Goal: Information Seeking & Learning: Learn about a topic

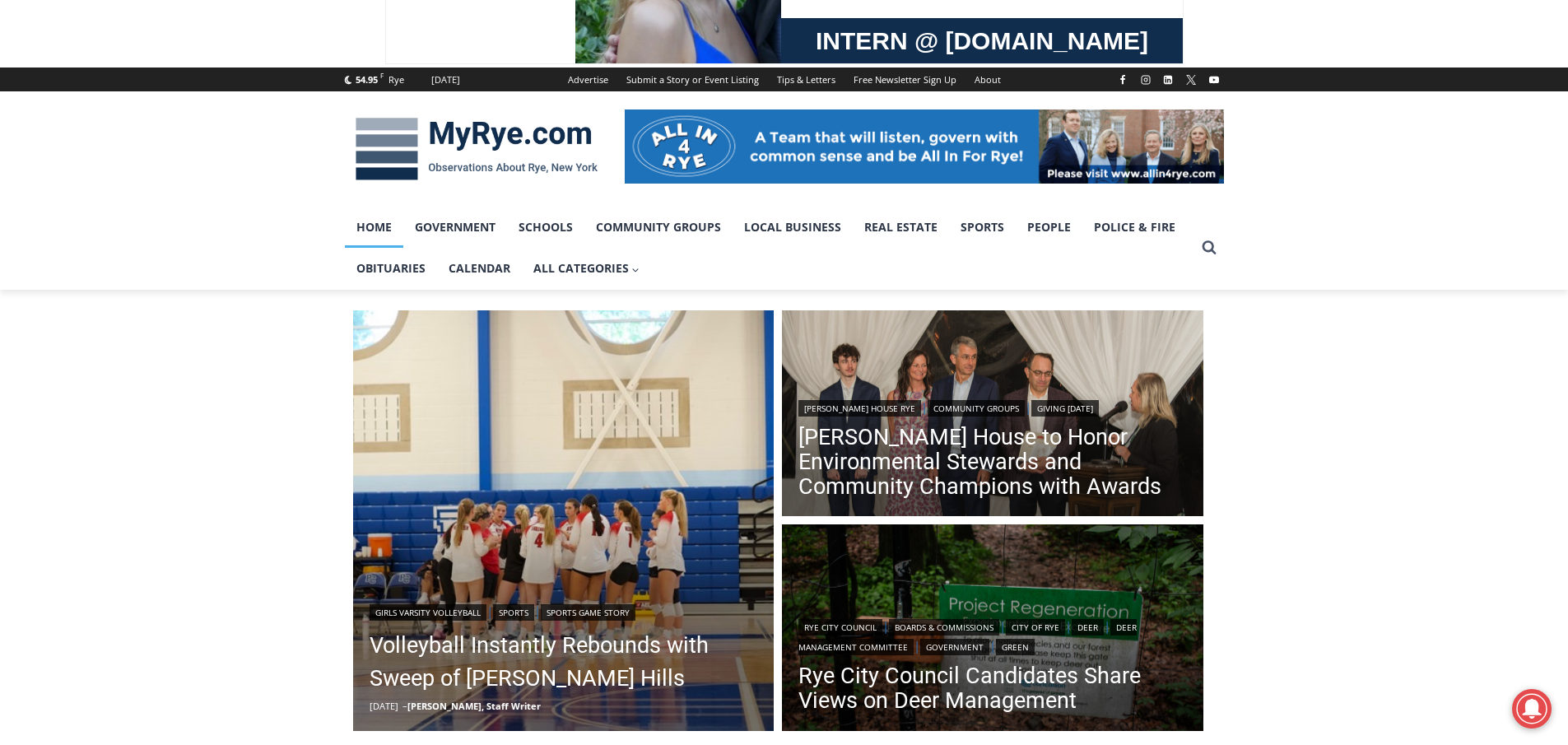
scroll to position [247, 0]
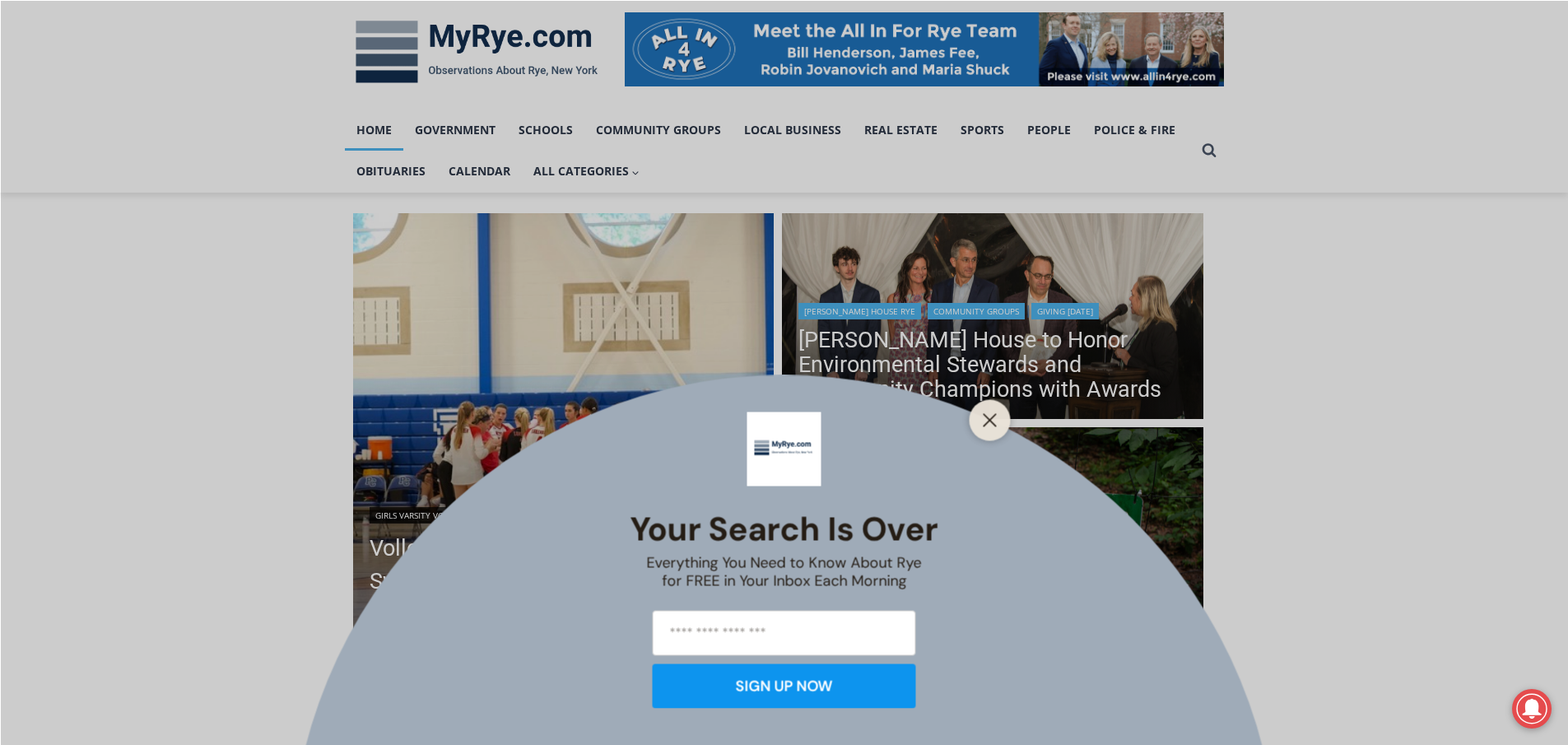
click at [987, 418] on icon "Close" at bounding box center [989, 420] width 15 height 15
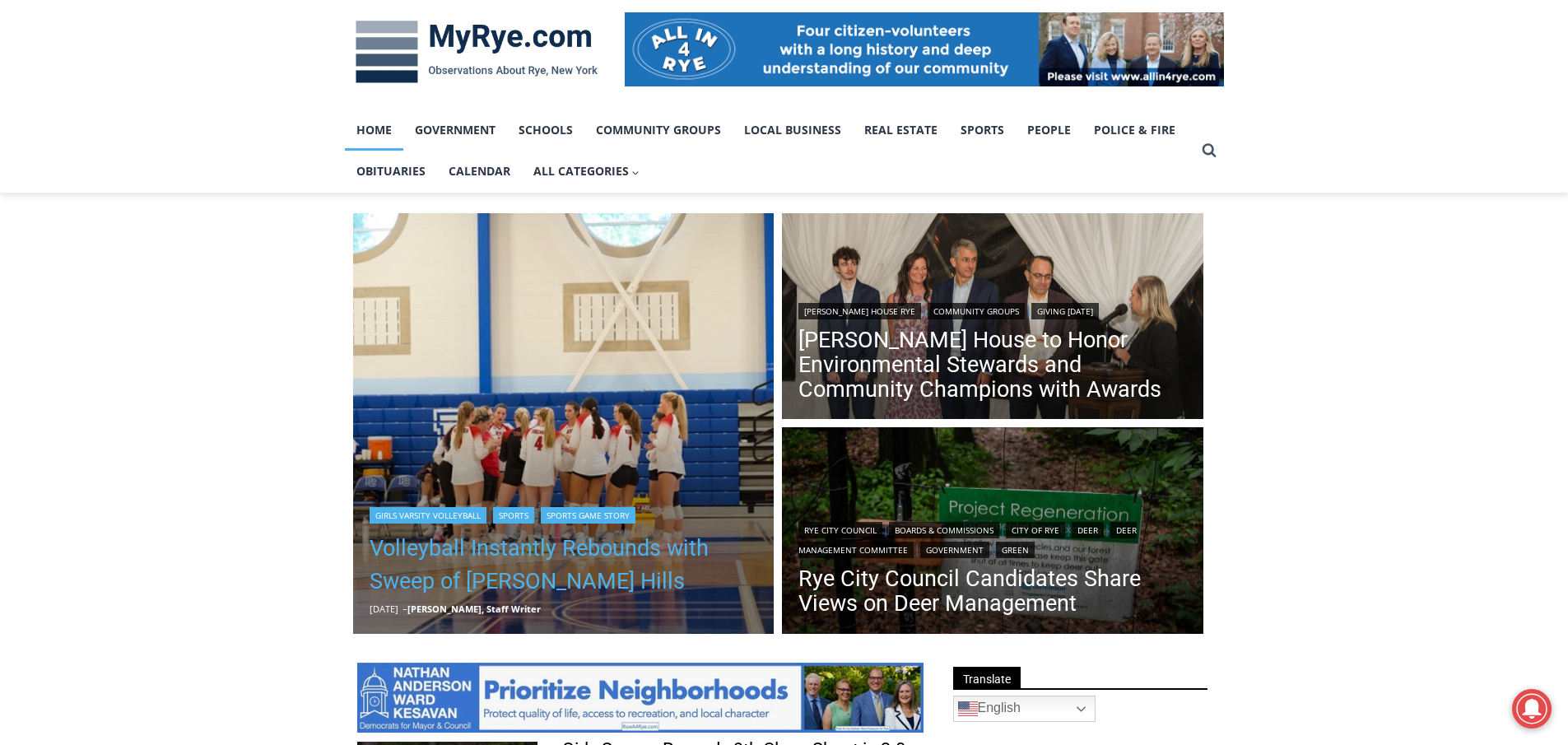
click at [542, 549] on link "Volleyball Instantly Rebounds with Sweep of [PERSON_NAME] Hills" at bounding box center [564, 564] width 389 height 66
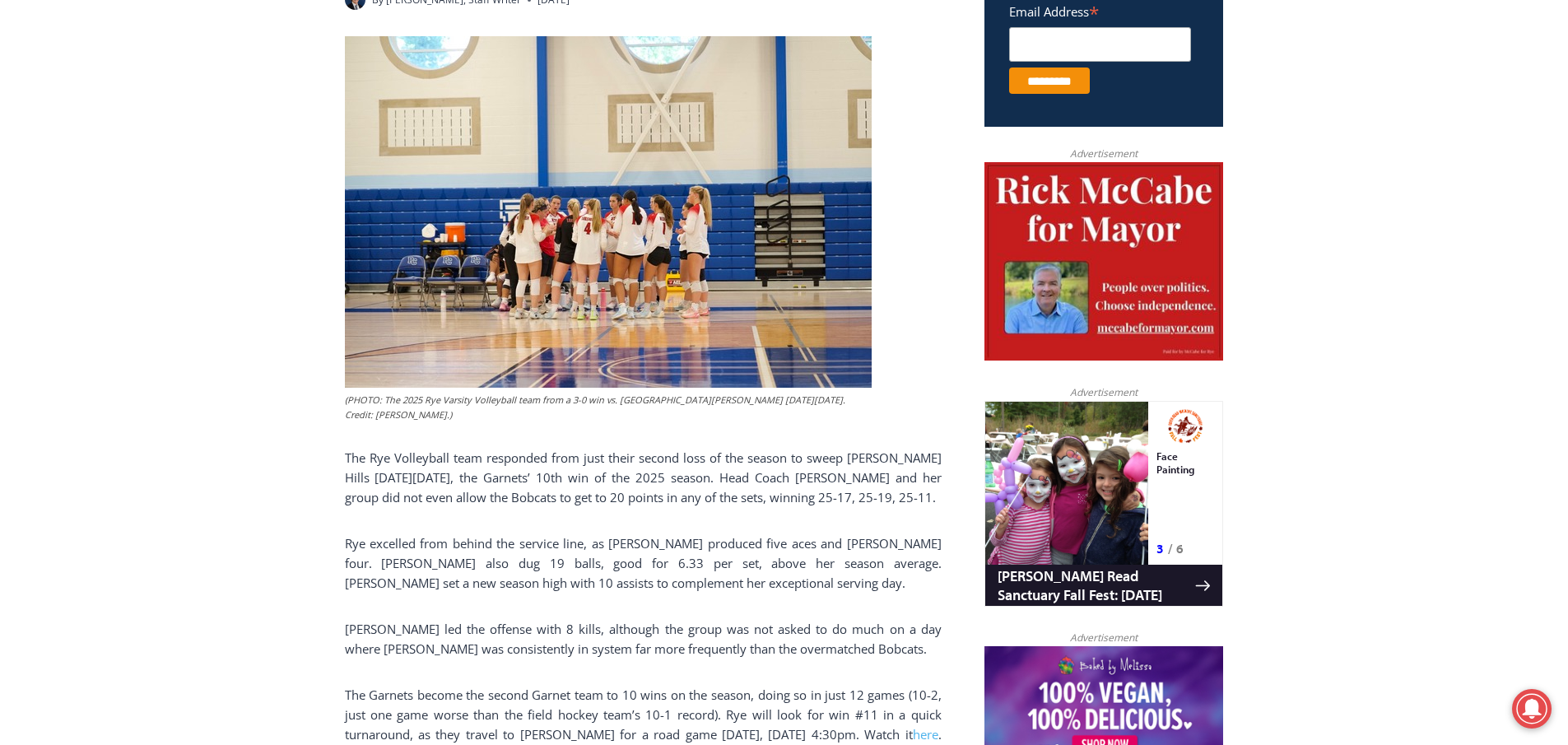
scroll to position [49, 0]
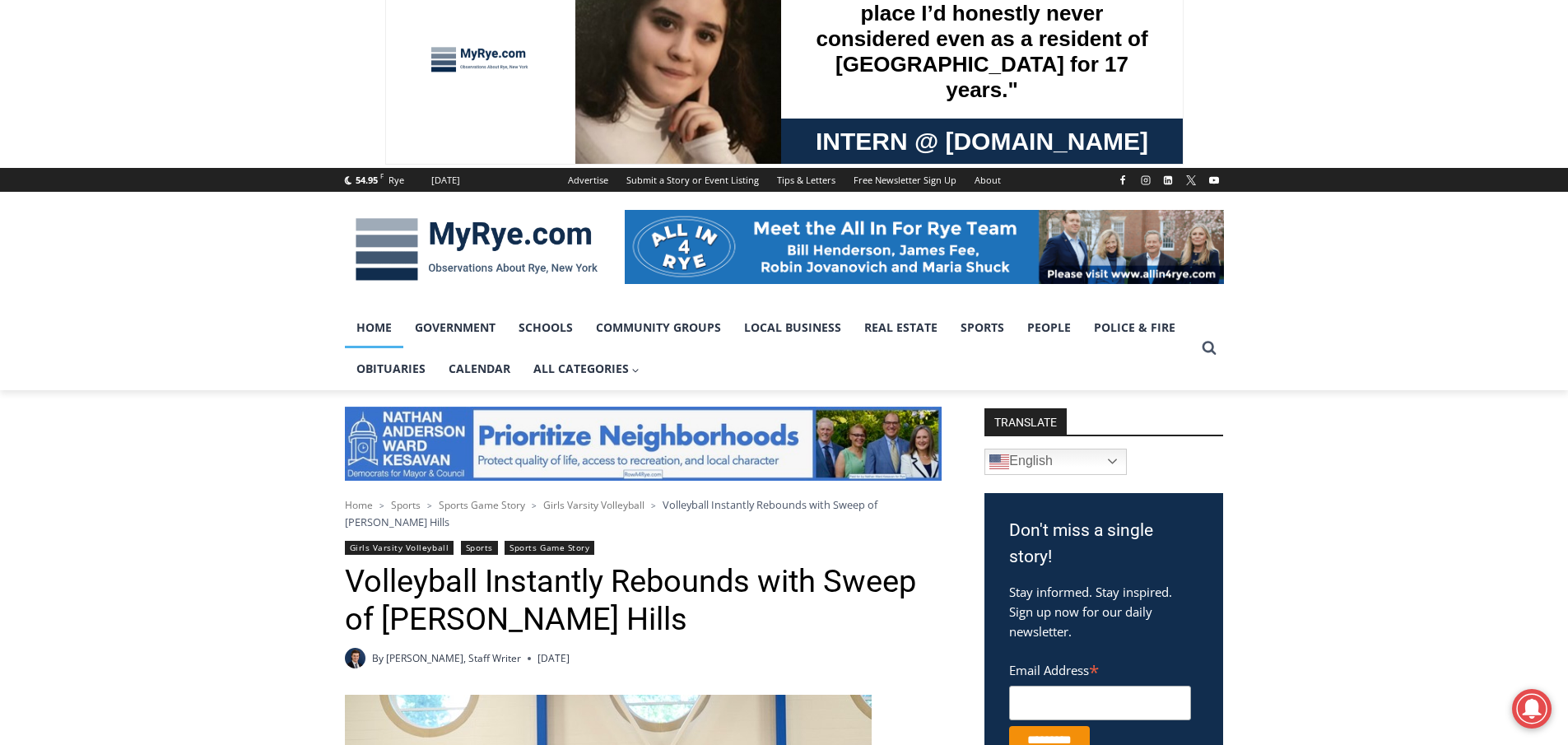
click at [383, 332] on link "Home" at bounding box center [374, 327] width 59 height 41
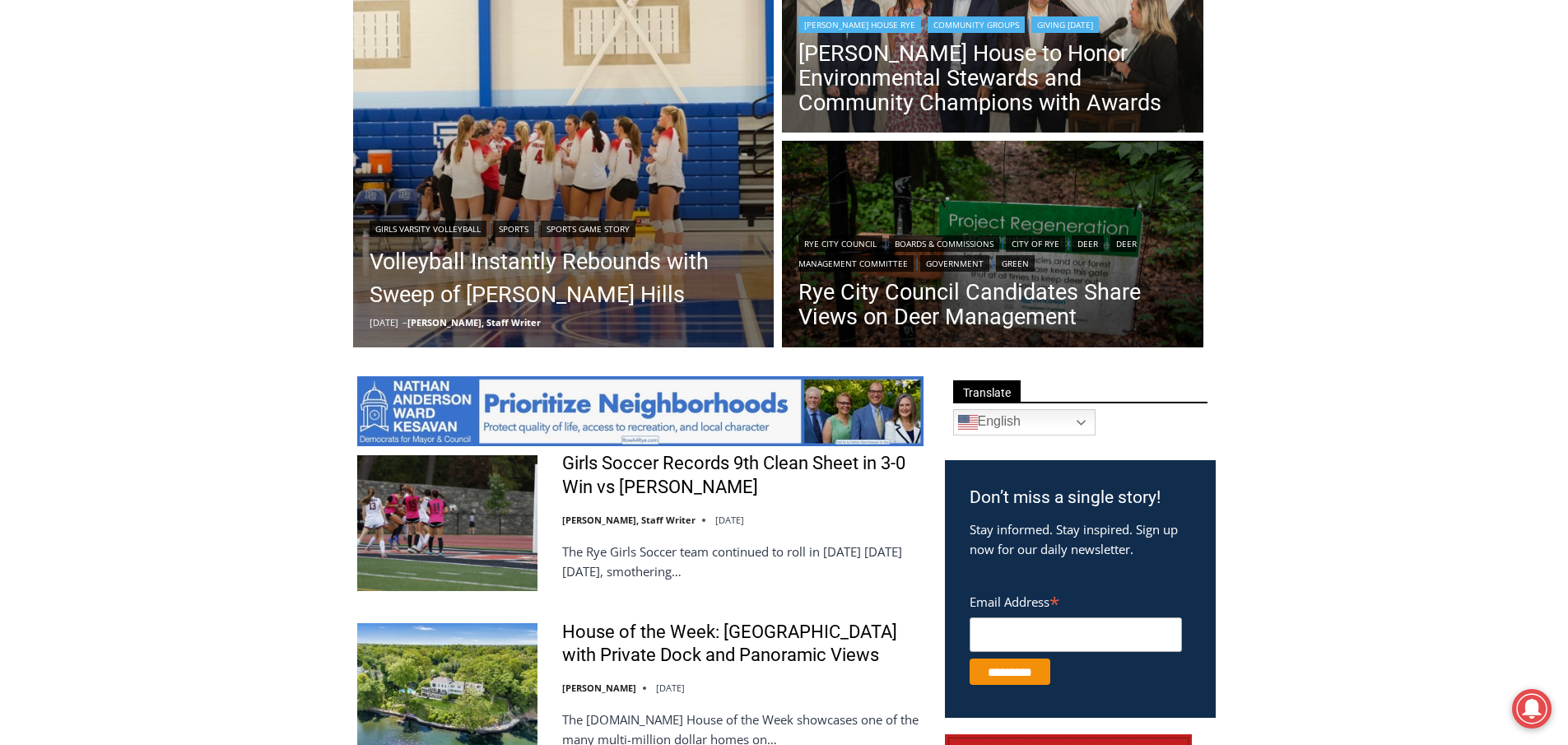
scroll to position [576, 0]
